Goal: Task Accomplishment & Management: Manage account settings

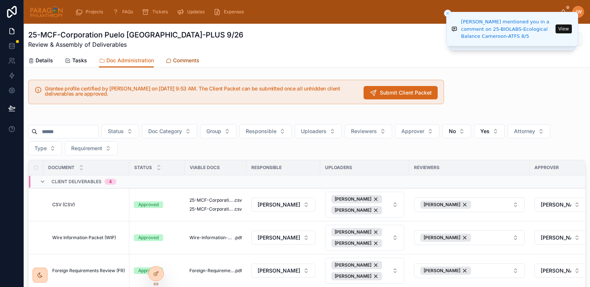
click at [183, 59] on span "Comments" at bounding box center [186, 60] width 26 height 7
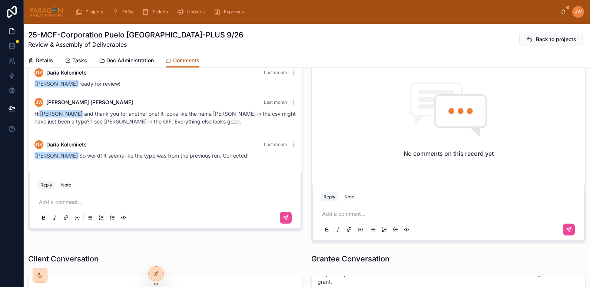
scroll to position [45, 0]
drag, startPoint x: 43, startPoint y: 59, endPoint x: 341, endPoint y: 32, distance: 300.1
click at [43, 59] on span "Details" at bounding box center [44, 60] width 17 height 7
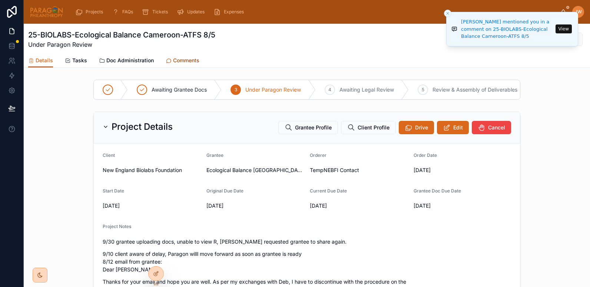
click at [186, 60] on span "Comments" at bounding box center [186, 60] width 26 height 7
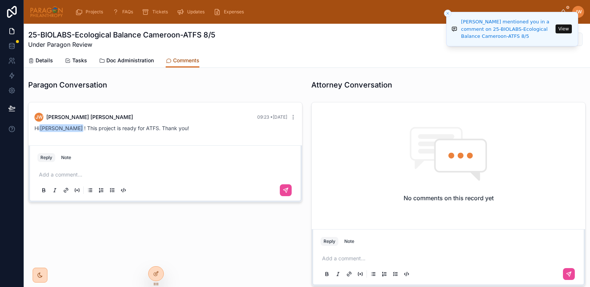
scroll to position [87, 0]
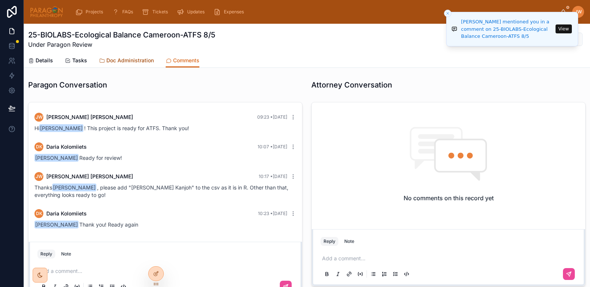
click at [113, 63] on span "Doc Administration" at bounding box center [129, 60] width 47 height 7
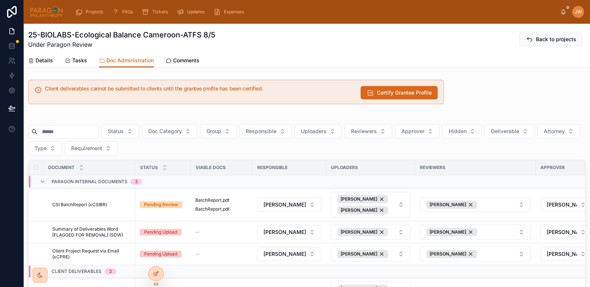
click at [388, 63] on div "Details Tasks Doc Administration Comments" at bounding box center [306, 60] width 557 height 14
click at [38, 64] on link "Details" at bounding box center [40, 61] width 25 height 15
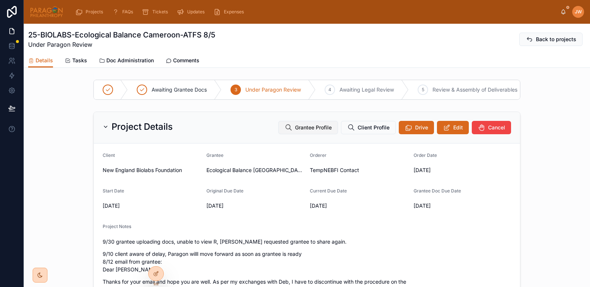
click at [326, 131] on span "Grantee Profile" at bounding box center [313, 127] width 37 height 7
click at [130, 61] on span "Doc Administration" at bounding box center [129, 60] width 47 height 7
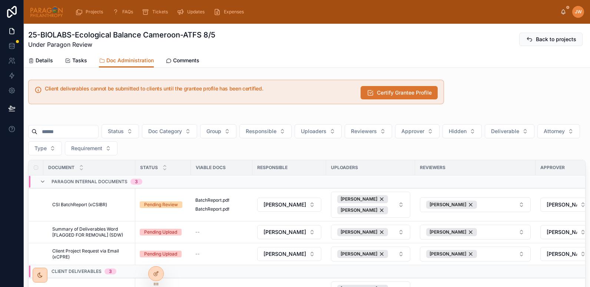
click at [381, 93] on span "Certify Grantee Profile" at bounding box center [404, 92] width 55 height 7
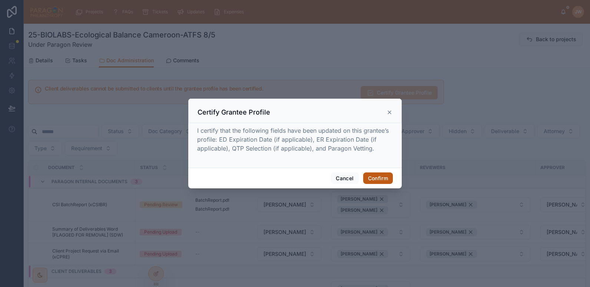
click at [373, 173] on button "Confirm" at bounding box center [378, 178] width 30 height 12
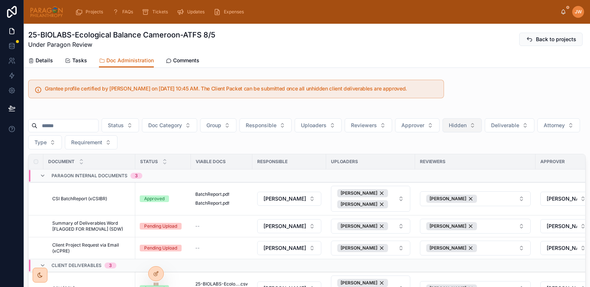
click at [466, 124] on span "Hidden" at bounding box center [457, 124] width 18 height 7
click at [519, 125] on span "Deliverable" at bounding box center [505, 124] width 28 height 7
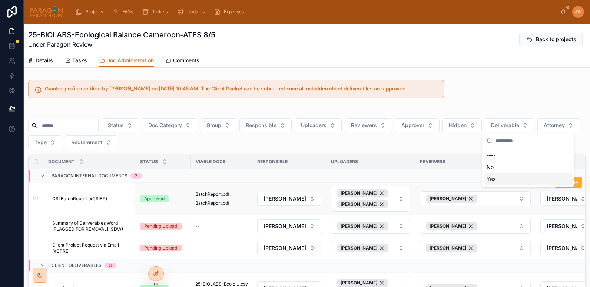
click at [499, 187] on td "[PERSON_NAME]" at bounding box center [475, 198] width 120 height 33
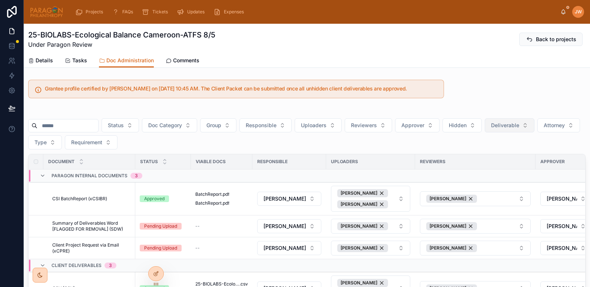
click at [519, 128] on span "Deliverable" at bounding box center [505, 124] width 28 height 7
click at [492, 181] on div "Yes" at bounding box center [527, 179] width 89 height 12
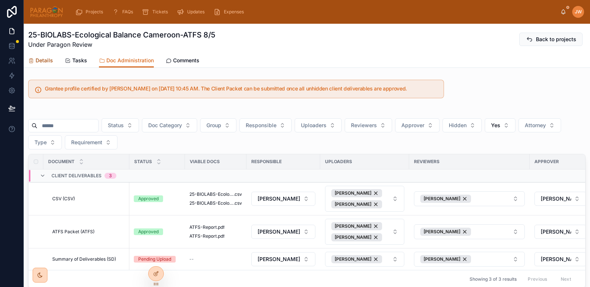
click at [39, 60] on span "Details" at bounding box center [44, 60] width 17 height 7
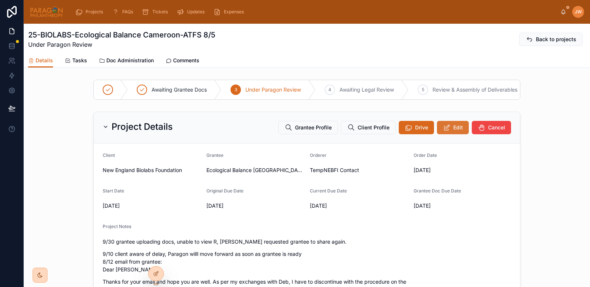
click at [437, 130] on button "Edit" at bounding box center [453, 127] width 32 height 13
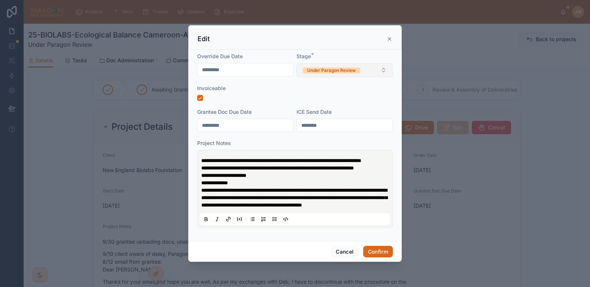
click at [354, 67] on span "Under Paragon Review" at bounding box center [331, 70] width 57 height 6
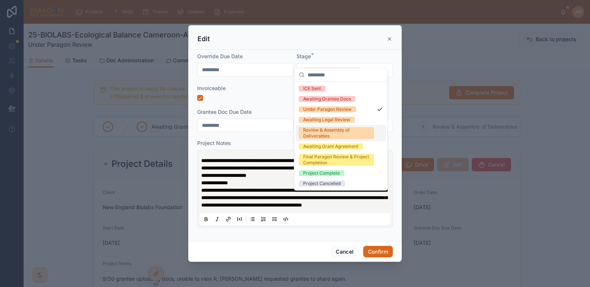
click at [310, 135] on div "Review & Assembly of Deliverables" at bounding box center [336, 133] width 66 height 12
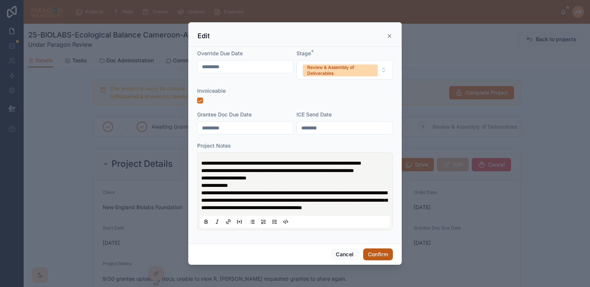
click at [375, 260] on button "Confirm" at bounding box center [378, 254] width 30 height 12
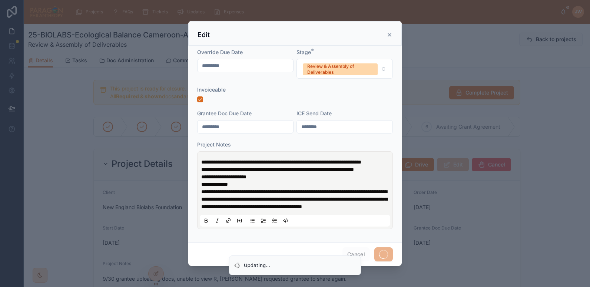
click at [171, 60] on div at bounding box center [295, 143] width 590 height 287
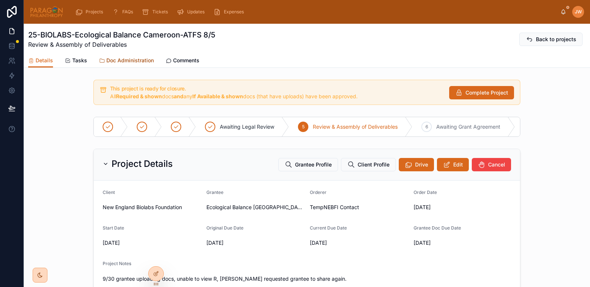
click at [135, 58] on span "Doc Administration" at bounding box center [129, 60] width 47 height 7
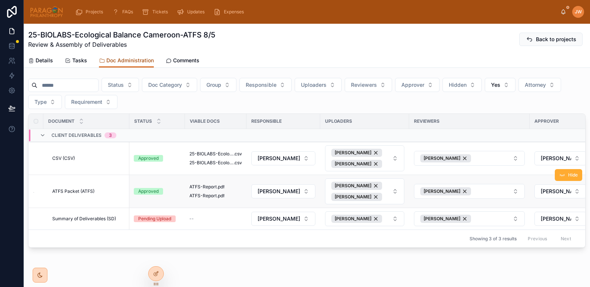
scroll to position [19, 0]
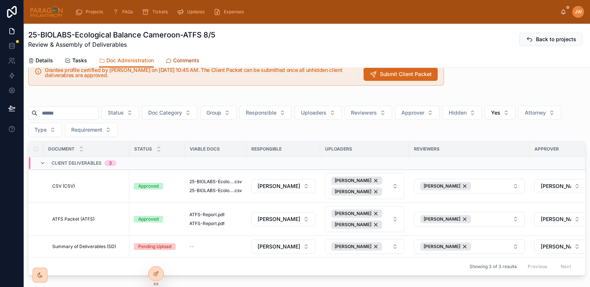
click at [190, 60] on span "Comments" at bounding box center [186, 60] width 26 height 7
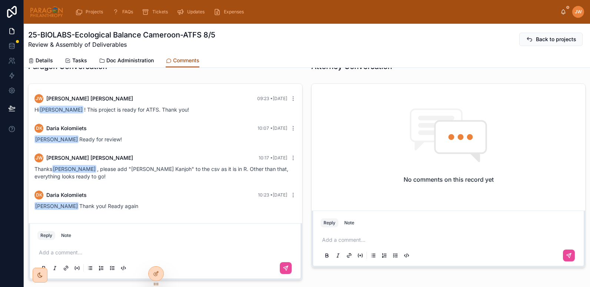
scroll to position [87, 0]
click at [135, 60] on span "Doc Administration" at bounding box center [129, 60] width 47 height 7
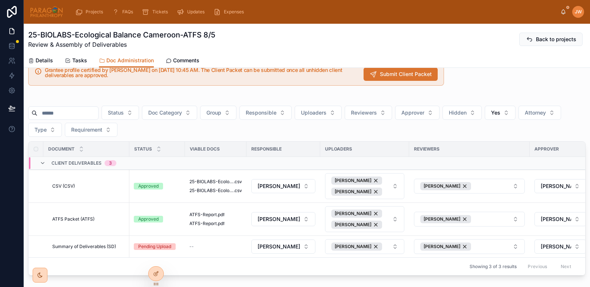
click at [400, 75] on span "Submit Client Packet" at bounding box center [406, 73] width 52 height 7
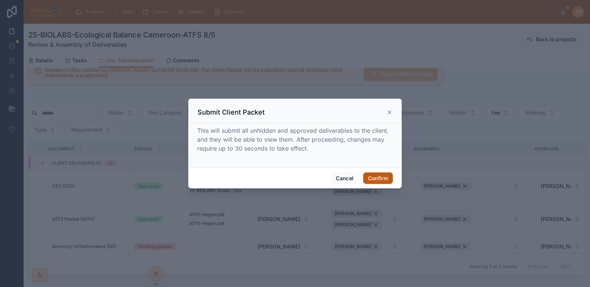
click at [382, 183] on button "Confirm" at bounding box center [378, 178] width 30 height 12
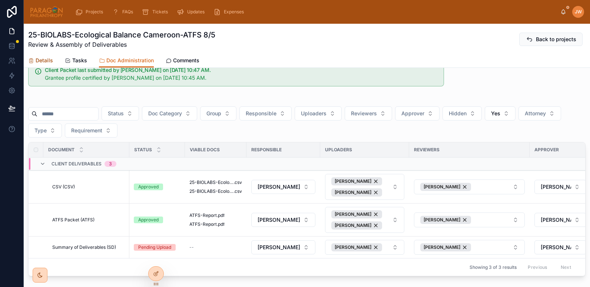
click at [39, 59] on span "Details" at bounding box center [44, 60] width 17 height 7
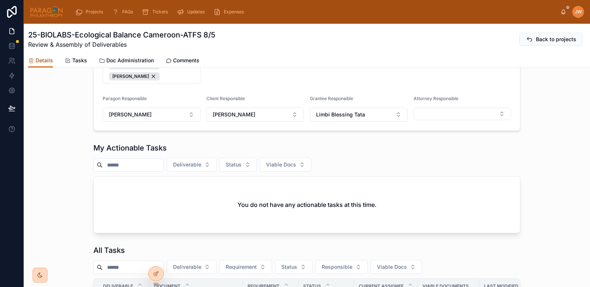
scroll to position [414, 0]
click at [156, 259] on icon at bounding box center [156, 257] width 6 height 6
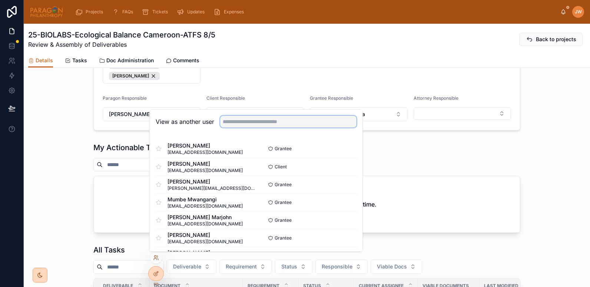
click at [240, 119] on input "text" at bounding box center [288, 122] width 136 height 12
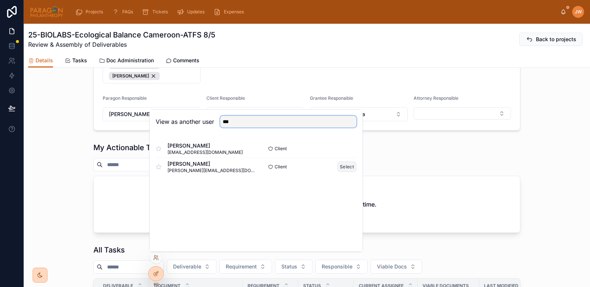
type input "***"
click at [346, 166] on button "Select" at bounding box center [346, 166] width 19 height 11
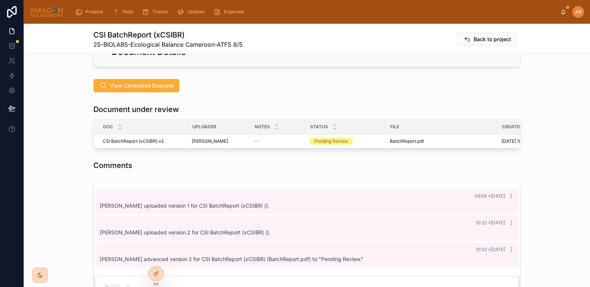
scroll to position [170, 0]
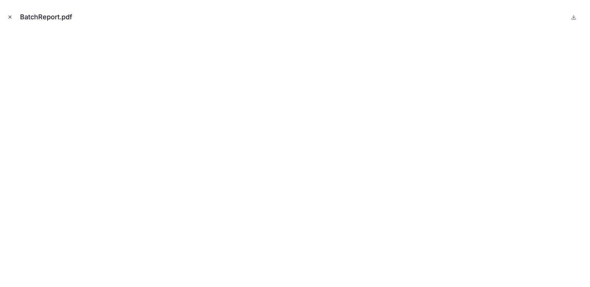
click at [9, 17] on icon "Close modal" at bounding box center [9, 16] width 5 height 5
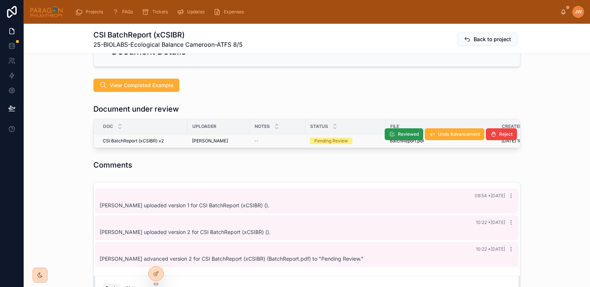
click at [398, 131] on span "Reviewed" at bounding box center [408, 134] width 21 height 6
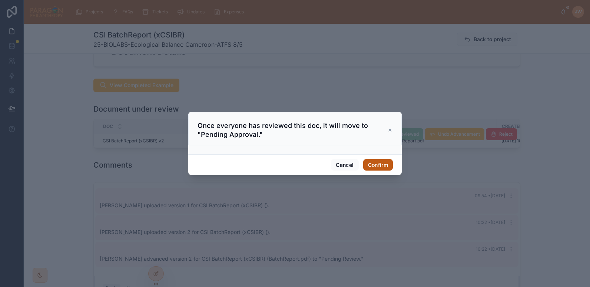
click at [381, 164] on button "Confirm" at bounding box center [378, 165] width 30 height 12
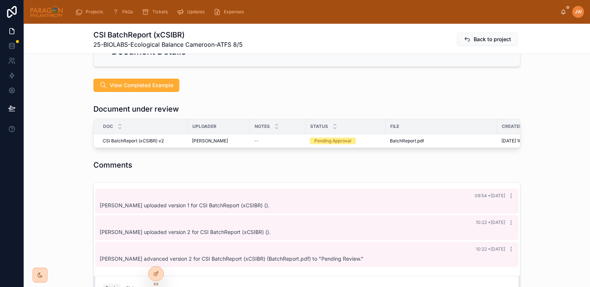
click at [0, 0] on span at bounding box center [0, 0] width 0 height 0
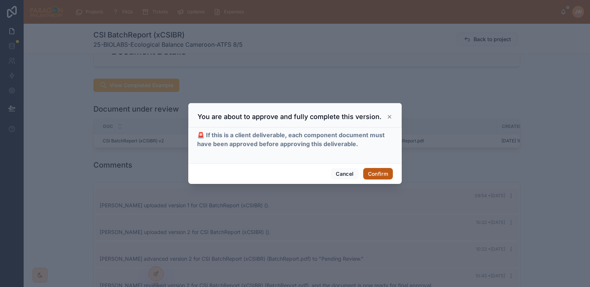
click at [378, 171] on button "Confirm" at bounding box center [378, 174] width 30 height 12
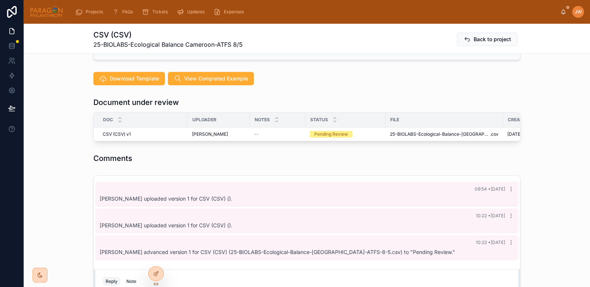
scroll to position [177, 0]
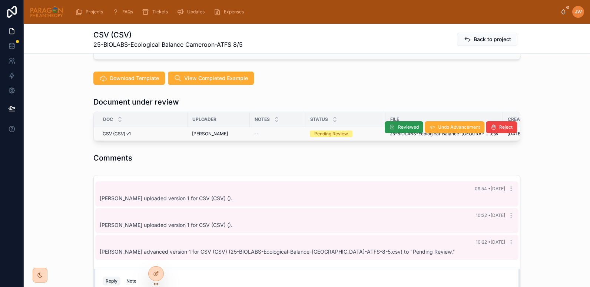
click at [398, 124] on span "Reviewed" at bounding box center [408, 127] width 21 height 6
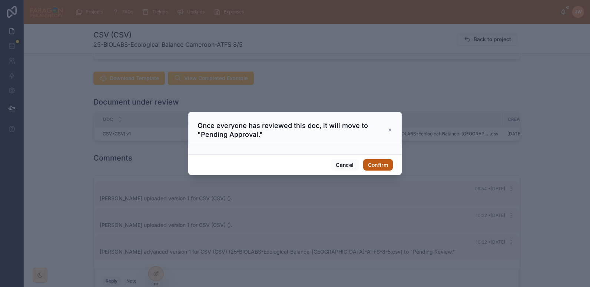
click at [382, 166] on button "Confirm" at bounding box center [378, 165] width 30 height 12
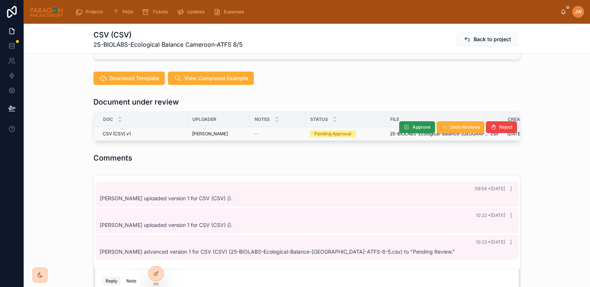
click at [412, 124] on span "Approve" at bounding box center [421, 127] width 18 height 6
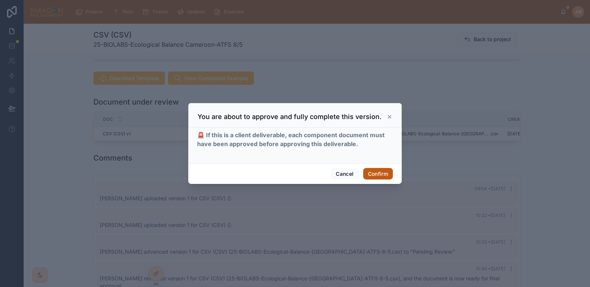
click at [377, 169] on button "Confirm" at bounding box center [378, 174] width 30 height 12
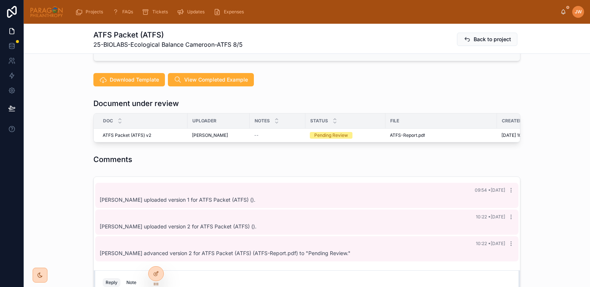
scroll to position [176, 0]
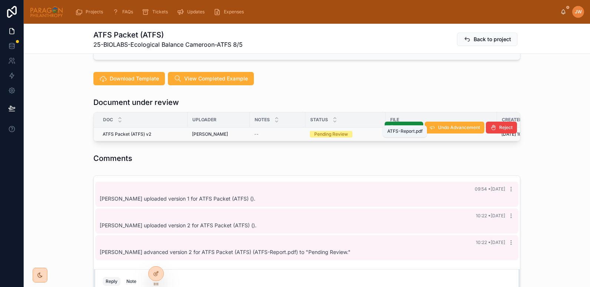
click at [390, 131] on span "ATFS-Report" at bounding box center [403, 134] width 27 height 6
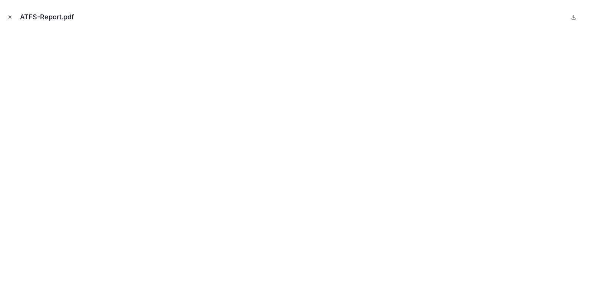
click at [11, 16] on icon "Close modal" at bounding box center [9, 16] width 5 height 5
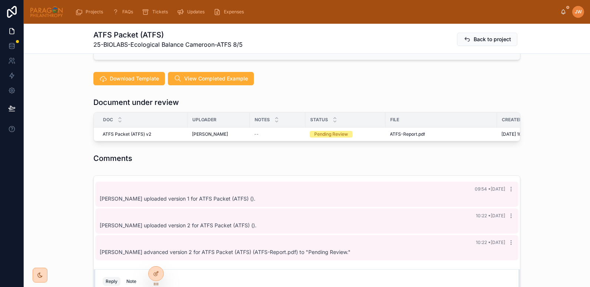
click at [405, 114] on div "File" at bounding box center [440, 120] width 111 height 12
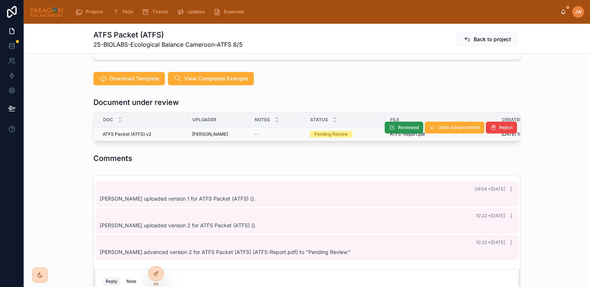
click at [398, 124] on span "Reviewed" at bounding box center [408, 127] width 21 height 6
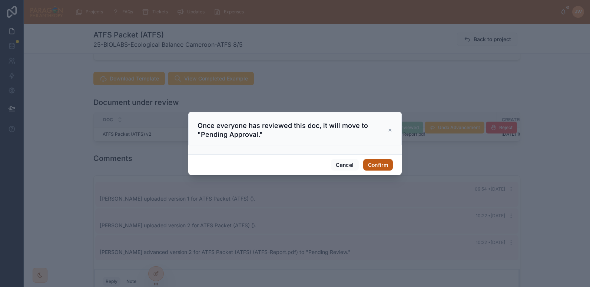
click at [374, 165] on button "Confirm" at bounding box center [378, 165] width 30 height 12
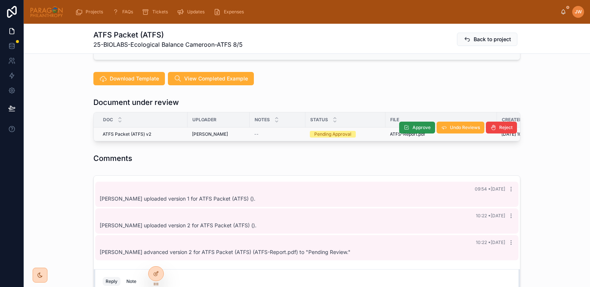
click at [413, 124] on span "Approve" at bounding box center [421, 127] width 18 height 6
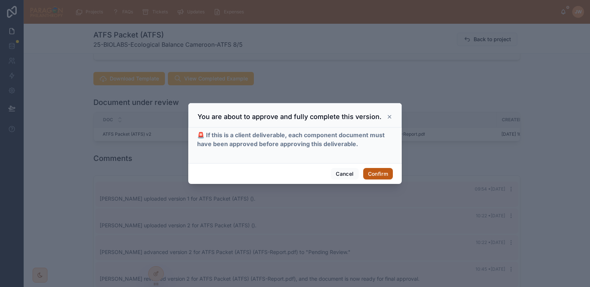
click at [374, 172] on button "Confirm" at bounding box center [378, 174] width 30 height 12
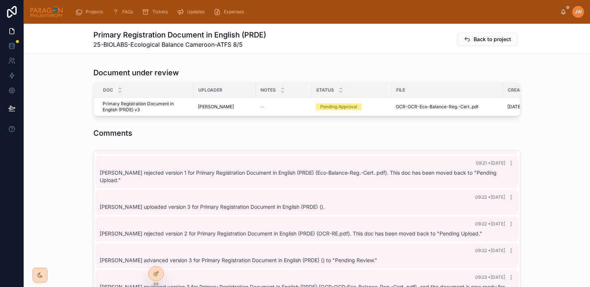
scroll to position [193, 0]
click at [409, 96] on th "File" at bounding box center [446, 89] width 111 height 15
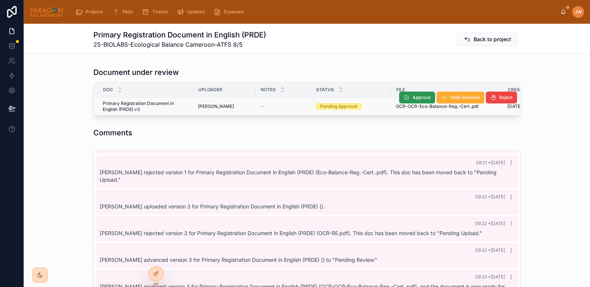
click at [412, 97] on span "Approve" at bounding box center [421, 97] width 18 height 6
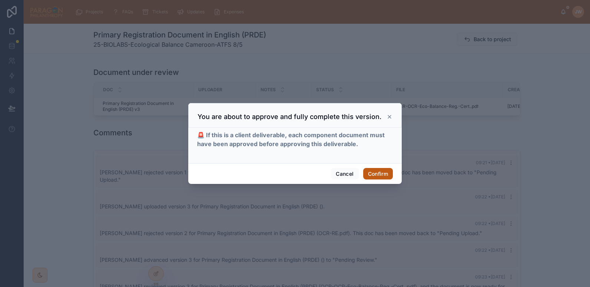
click at [376, 170] on button "Confirm" at bounding box center [378, 174] width 30 height 12
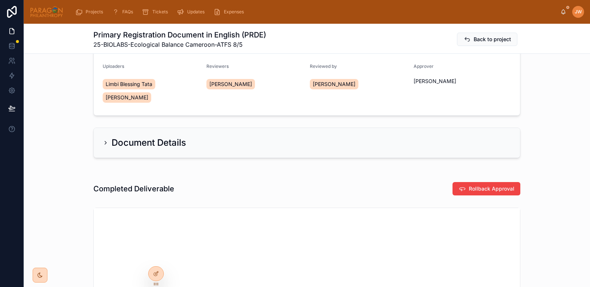
scroll to position [74, 0]
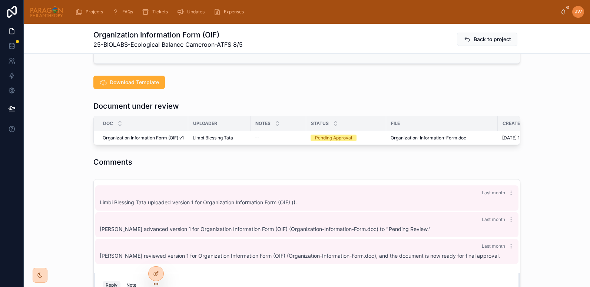
scroll to position [164, 0]
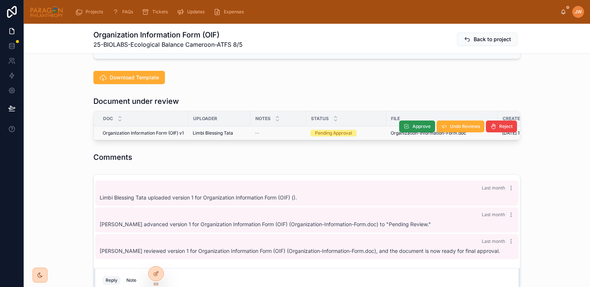
click at [407, 126] on button "Approve" at bounding box center [417, 126] width 36 height 12
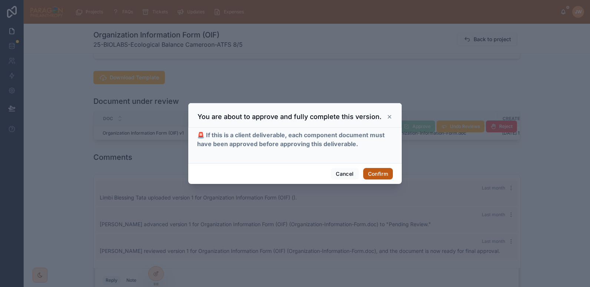
click at [384, 173] on button "Confirm" at bounding box center [378, 174] width 30 height 12
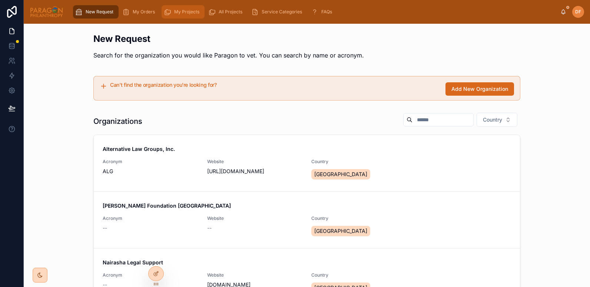
click at [186, 13] on span "My Projects" at bounding box center [186, 12] width 25 height 6
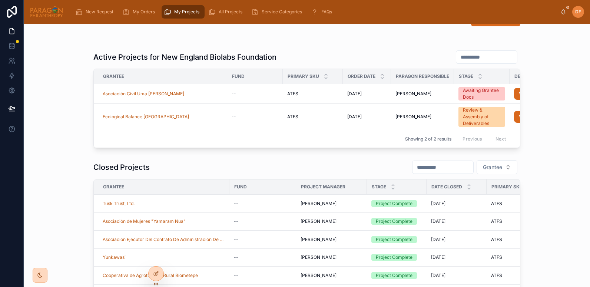
scroll to position [20, 0]
click at [178, 123] on td "Ecological Balance [GEOGRAPHIC_DATA]" at bounding box center [160, 116] width 133 height 26
click at [130, 124] on td "Ecological Balance [GEOGRAPHIC_DATA]" at bounding box center [160, 116] width 133 height 26
click at [193, 111] on td "Ecological Balance [GEOGRAPHIC_DATA]" at bounding box center [160, 116] width 133 height 26
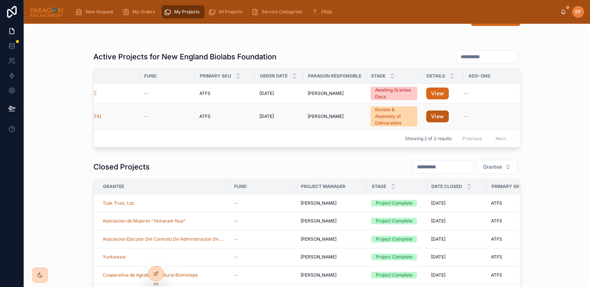
click at [436, 115] on button "View" at bounding box center [437, 116] width 23 height 12
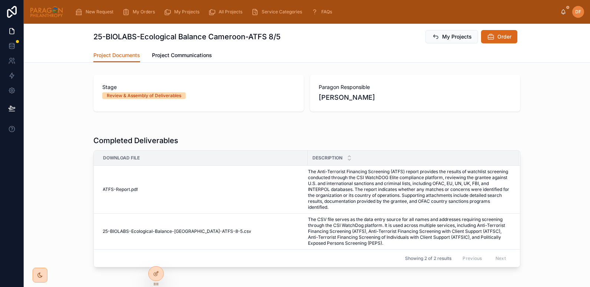
scroll to position [31, 0]
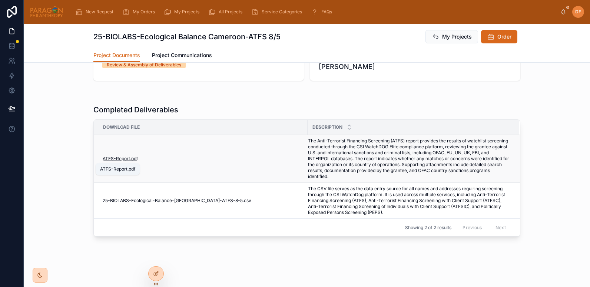
click at [122, 160] on span "ATFS-Report" at bounding box center [116, 159] width 27 height 6
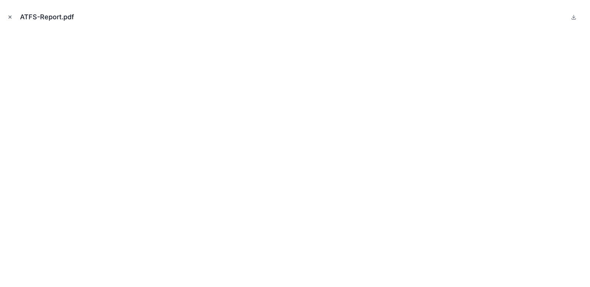
click at [10, 20] on button "Close modal" at bounding box center [10, 17] width 8 height 8
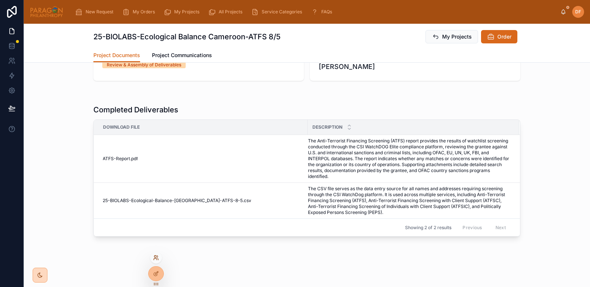
click at [156, 258] on icon at bounding box center [156, 257] width 6 height 6
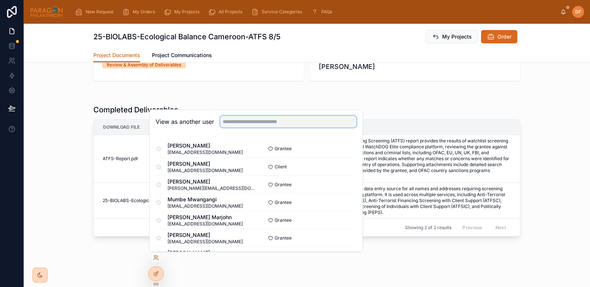
click at [230, 122] on input "text" at bounding box center [288, 122] width 136 height 12
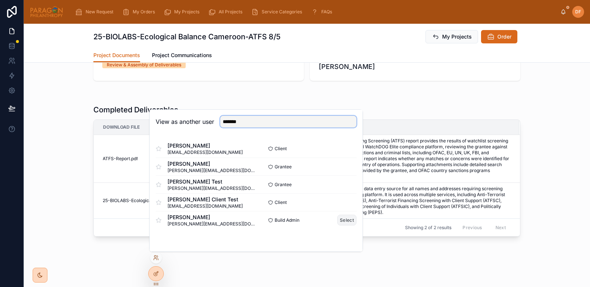
type input "*******"
click at [343, 223] on button "Select" at bounding box center [346, 219] width 19 height 11
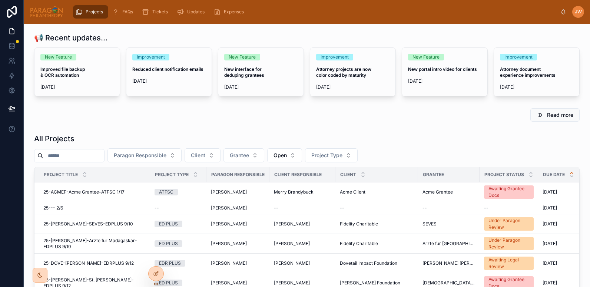
click at [104, 157] on input "text" at bounding box center [73, 155] width 61 height 10
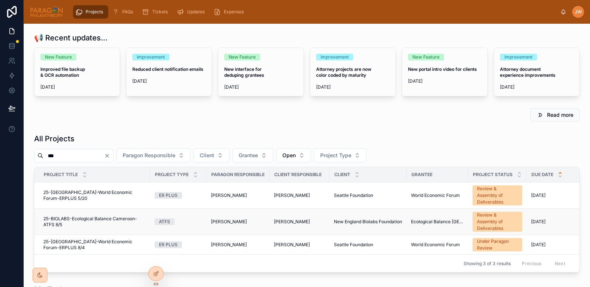
type input "***"
click at [69, 223] on span "25-BIOLABS-Ecological Balance Cameroon-ATFS 8/5" at bounding box center [94, 222] width 102 height 12
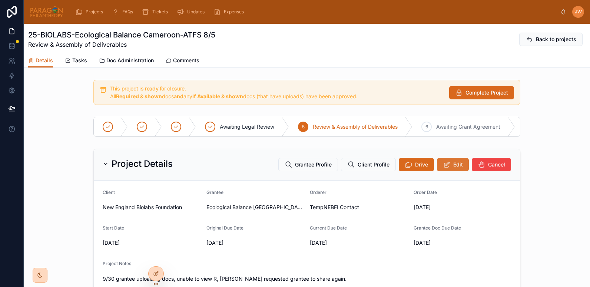
click at [446, 168] on icon at bounding box center [447, 164] width 8 height 7
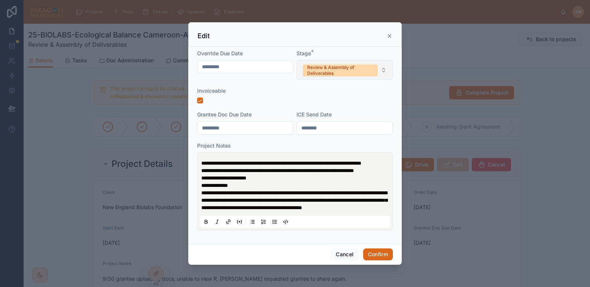
click at [340, 64] on div "Review & Assembly of Deliverables" at bounding box center [340, 70] width 66 height 12
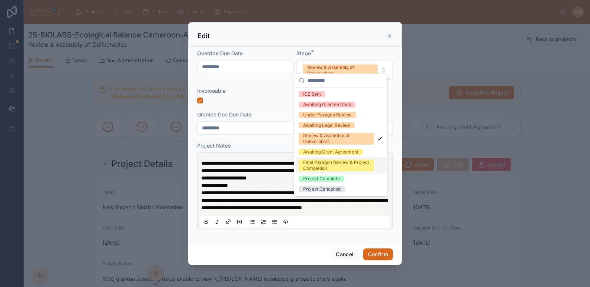
click at [316, 163] on div "Final Paragon Review & Project Completion" at bounding box center [336, 165] width 66 height 12
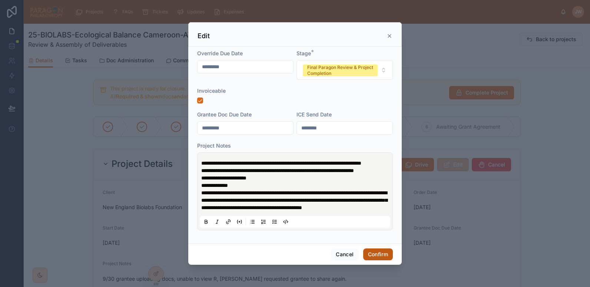
click at [375, 260] on button "Confirm" at bounding box center [378, 254] width 30 height 12
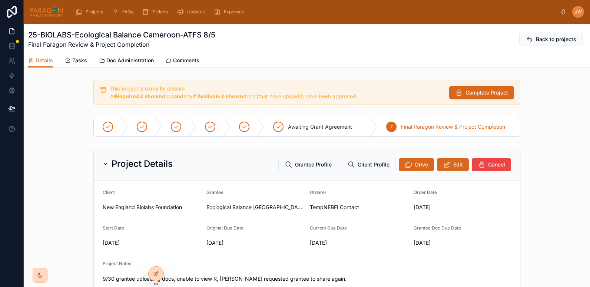
click at [48, 14] on img at bounding box center [47, 12] width 34 height 12
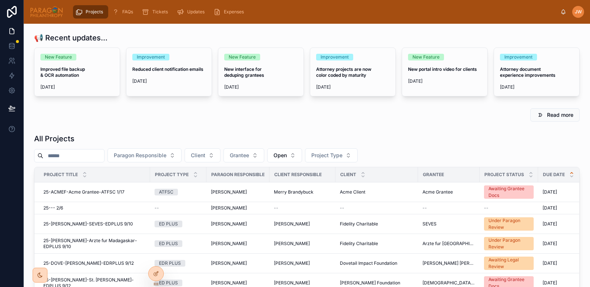
click at [85, 155] on input "text" at bounding box center [73, 155] width 61 height 10
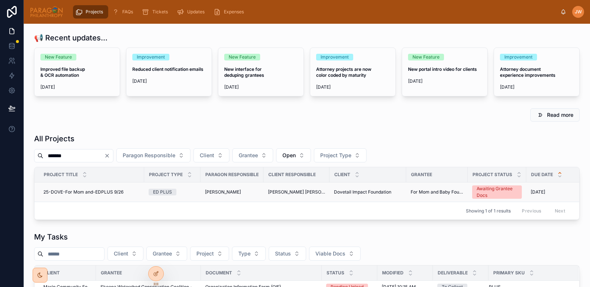
type input "*******"
click at [79, 191] on span "25-DOVE-For Mom and-EDPLUS 9/26" at bounding box center [83, 192] width 80 height 6
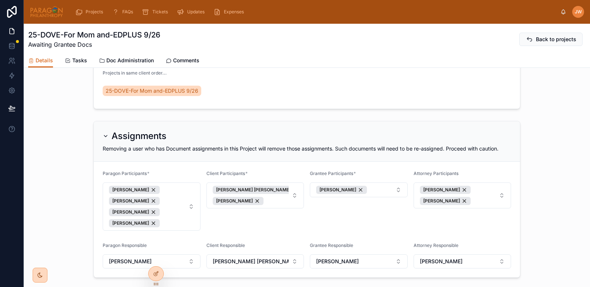
scroll to position [272, 0]
